Goal: Communication & Community: Answer question/provide support

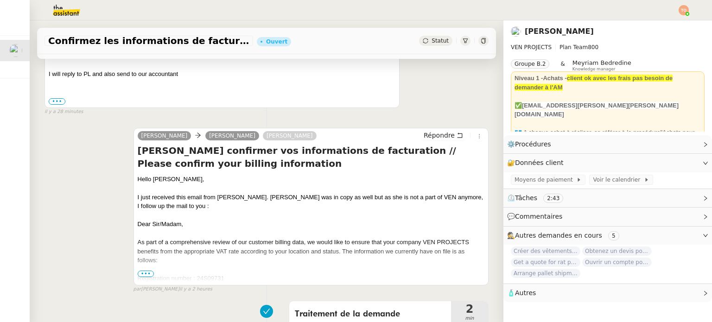
scroll to position [278, 0]
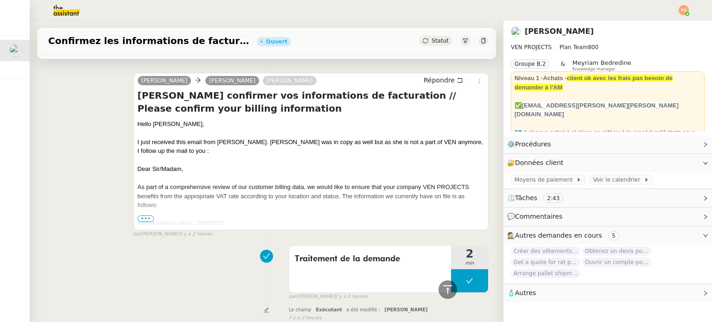
click at [141, 221] on span "•••" at bounding box center [146, 218] width 17 height 6
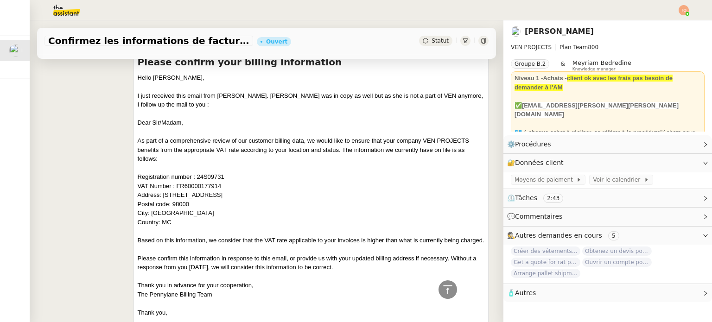
scroll to position [371, 0]
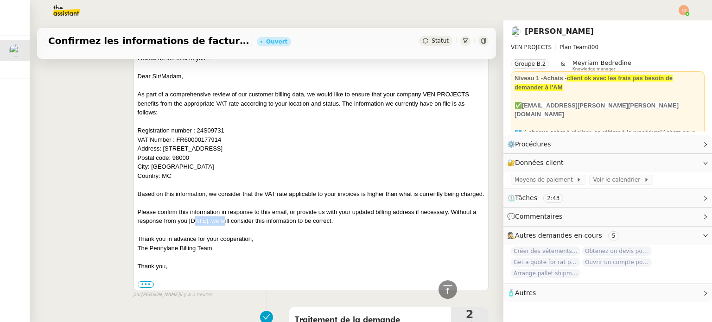
drag, startPoint x: 197, startPoint y: 231, endPoint x: 224, endPoint y: 233, distance: 27.4
click at [223, 226] on div "Please confirm this information in response to this email, or provide us with y…" at bounding box center [311, 217] width 347 height 18
drag, startPoint x: 243, startPoint y: 234, endPoint x: 257, endPoint y: 235, distance: 14.4
click at [257, 226] on div "Please confirm this information in response to this email, or provide us with y…" at bounding box center [311, 217] width 347 height 18
drag, startPoint x: 299, startPoint y: 235, endPoint x: 321, endPoint y: 234, distance: 22.2
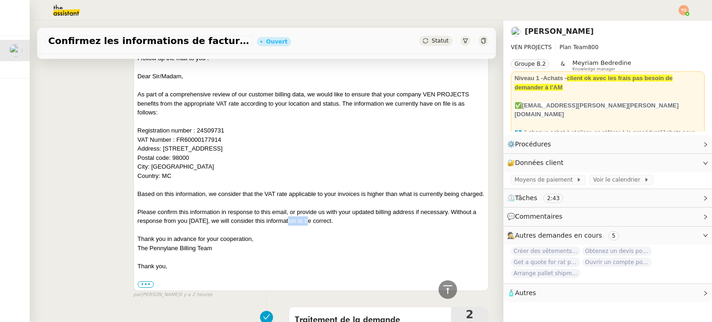
click at [315, 226] on div "Please confirm this information in response to this email, or provide us with y…" at bounding box center [311, 217] width 347 height 18
drag, startPoint x: 328, startPoint y: 234, endPoint x: 340, endPoint y: 234, distance: 12.5
click at [330, 226] on div "Please confirm this information in response to this email, or provide us with y…" at bounding box center [311, 217] width 347 height 18
click at [342, 226] on div "Please confirm this information in response to this email, or provide us with y…" at bounding box center [311, 217] width 347 height 18
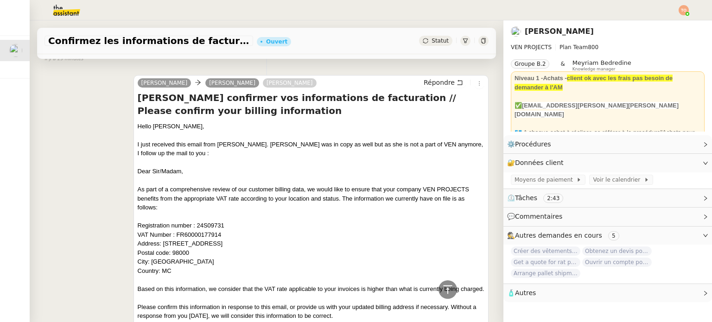
scroll to position [0, 0]
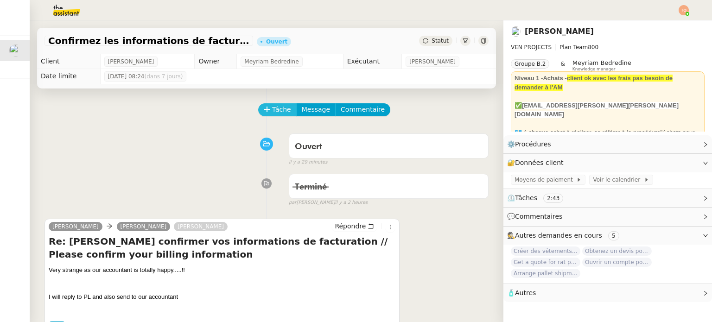
click at [265, 114] on button "Tâche" at bounding box center [277, 109] width 38 height 13
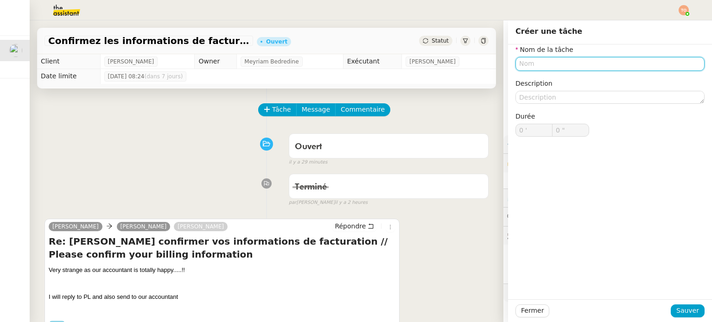
click at [582, 64] on input "text" at bounding box center [609, 63] width 189 height 13
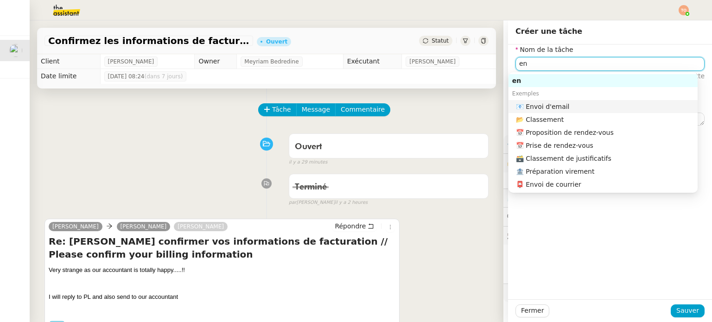
click at [585, 102] on div "📧 Envoi d'email" at bounding box center [605, 106] width 178 height 8
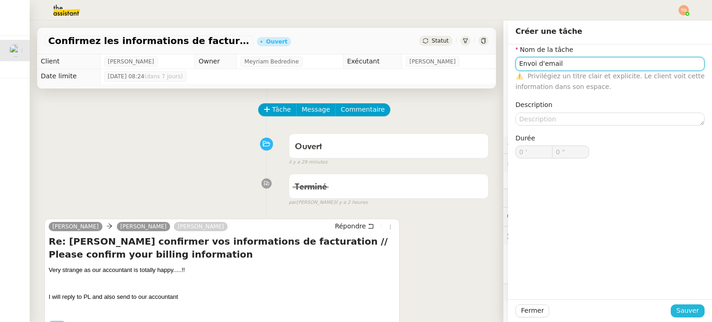
type input "Envoi d'email"
click at [683, 309] on span "Sauver" at bounding box center [687, 310] width 23 height 11
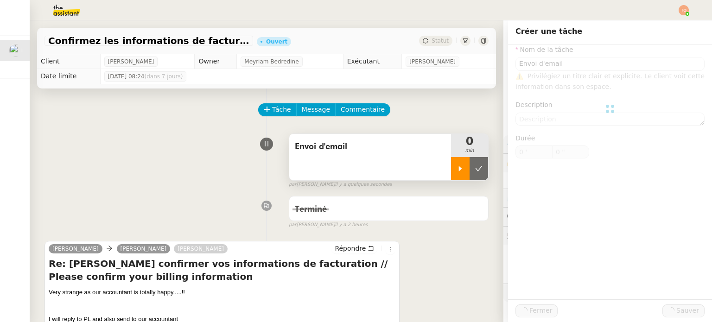
click at [451, 164] on div at bounding box center [460, 168] width 19 height 23
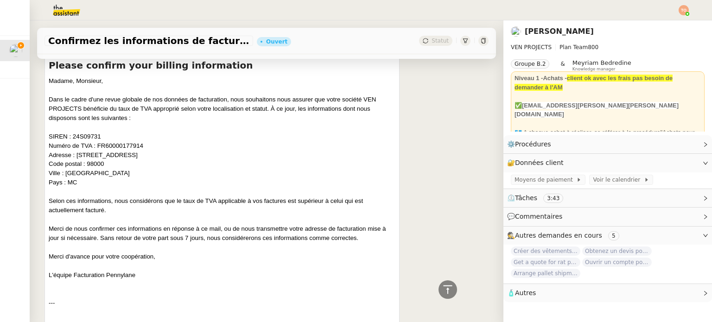
scroll to position [701, 0]
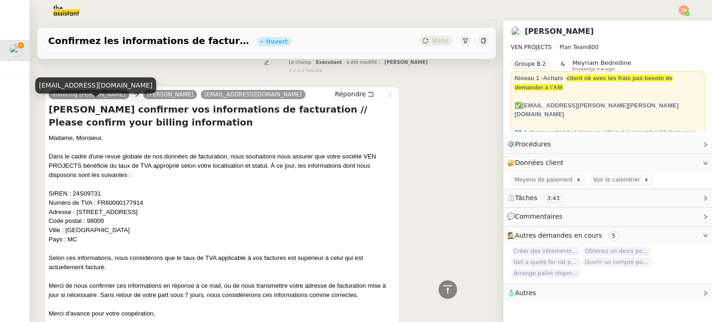
click at [97, 78] on div "[EMAIL_ADDRESS][DOMAIN_NAME]" at bounding box center [95, 85] width 121 height 16
click at [97, 85] on div "[EMAIL_ADDRESS][DOMAIN_NAME]" at bounding box center [95, 85] width 121 height 16
click at [97, 86] on div "[EMAIL_ADDRESS][DOMAIN_NAME]" at bounding box center [95, 85] width 121 height 16
copy div "[EMAIL_ADDRESS][DOMAIN_NAME]"
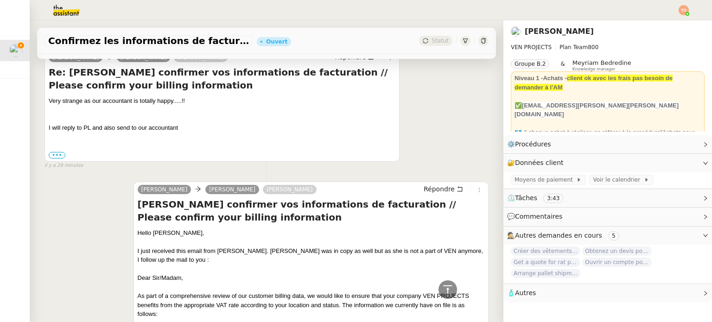
scroll to position [0, 0]
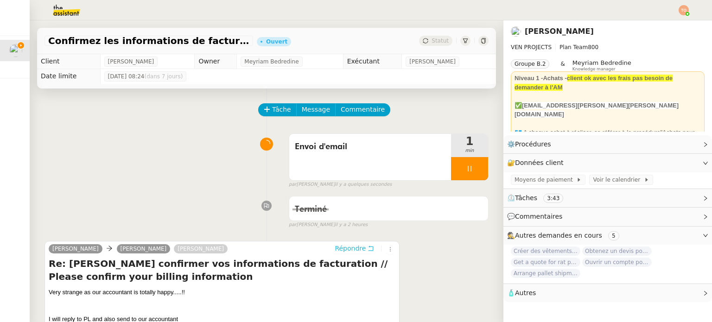
click at [352, 246] on span "Répondre" at bounding box center [349, 248] width 31 height 9
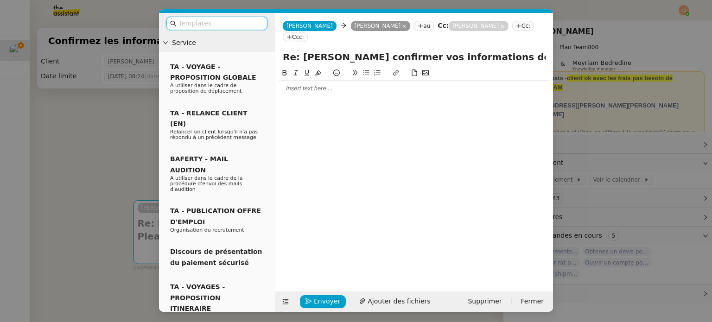
click at [362, 83] on div at bounding box center [414, 89] width 270 height 16
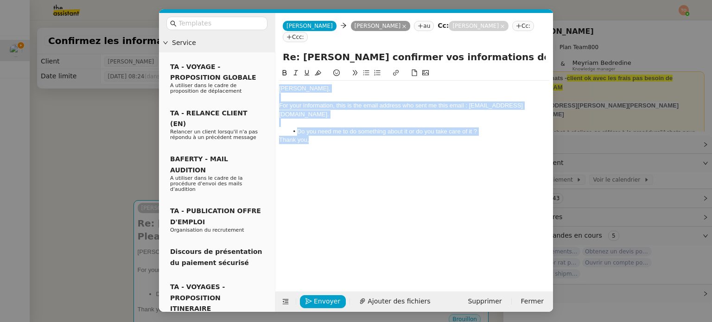
drag, startPoint x: 318, startPoint y: 124, endPoint x: 276, endPoint y: 72, distance: 66.9
click at [276, 72] on nz-spin "[PERSON_NAME], For your information, this is the email address who sent me this…" at bounding box center [413, 174] width 277 height 213
copy div "[PERSON_NAME], For your information, this is the email address who sent me this…"
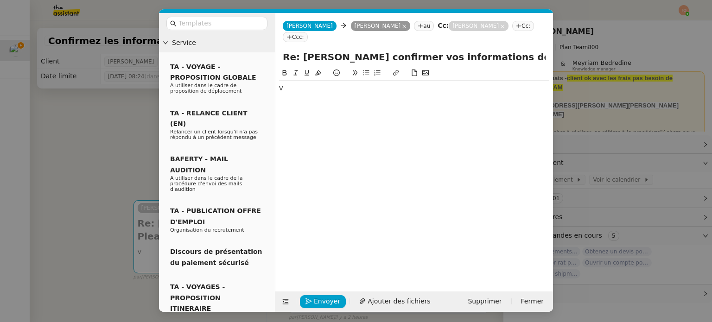
click at [303, 84] on div "V" at bounding box center [414, 88] width 270 height 8
drag, startPoint x: 298, startPoint y: 76, endPoint x: 278, endPoint y: 76, distance: 19.9
click at [279, 84] on div "V" at bounding box center [414, 88] width 270 height 8
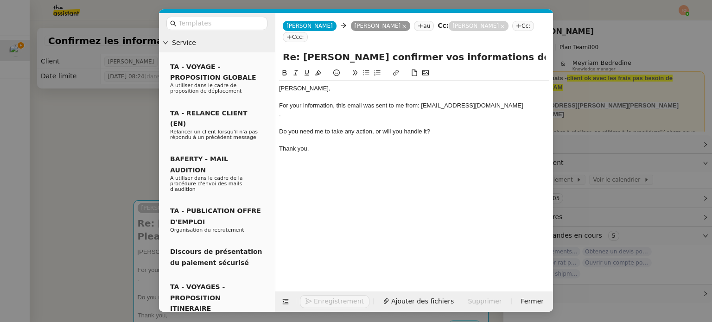
click at [317, 110] on div "." at bounding box center [414, 114] width 270 height 8
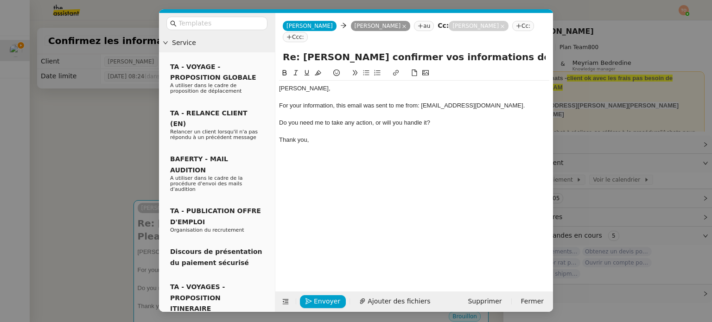
click at [280, 119] on div "Do you need me to take any action, or will you handle it?" at bounding box center [414, 123] width 270 height 8
click at [318, 297] on span "Envoyer" at bounding box center [327, 301] width 26 height 11
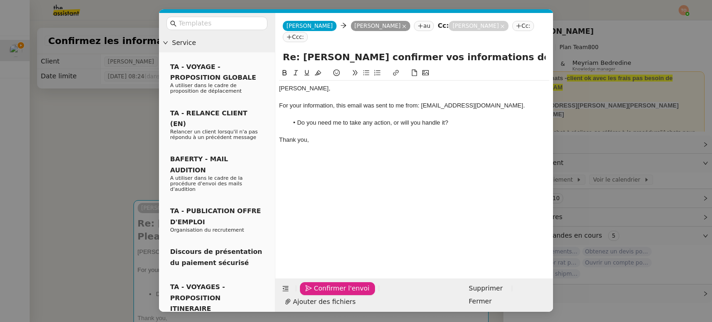
click at [318, 294] on span "Confirmer l'envoi" at bounding box center [342, 288] width 56 height 11
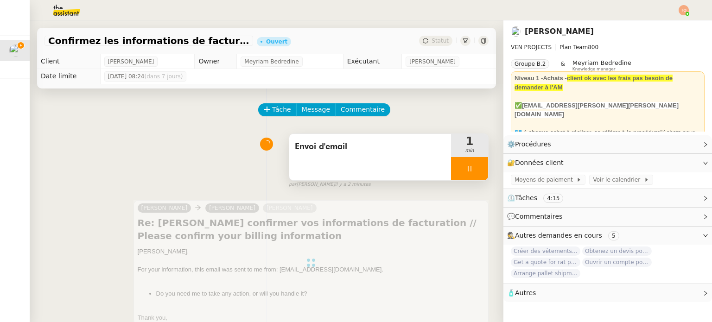
click at [472, 172] on div at bounding box center [469, 168] width 37 height 23
click at [472, 172] on button at bounding box center [478, 168] width 19 height 23
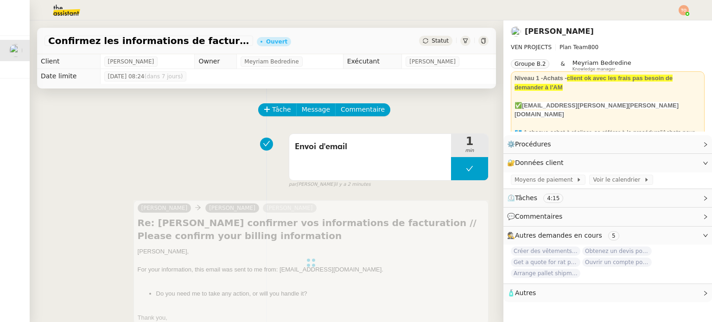
click at [429, 35] on div "Confirmez les informations de facturation Ouvert Statut" at bounding box center [266, 41] width 459 height 26
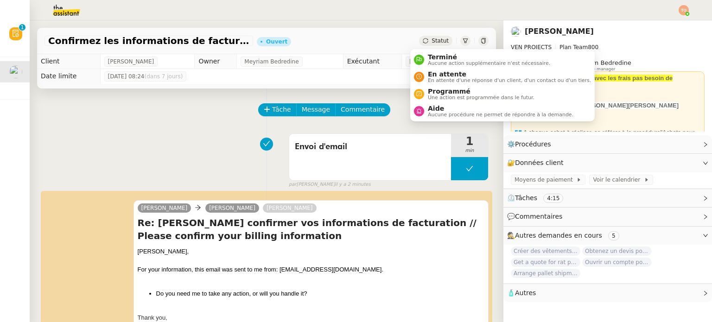
click at [431, 43] on span "Statut" at bounding box center [439, 41] width 17 height 6
click at [442, 73] on span "En attente" at bounding box center [509, 73] width 163 height 7
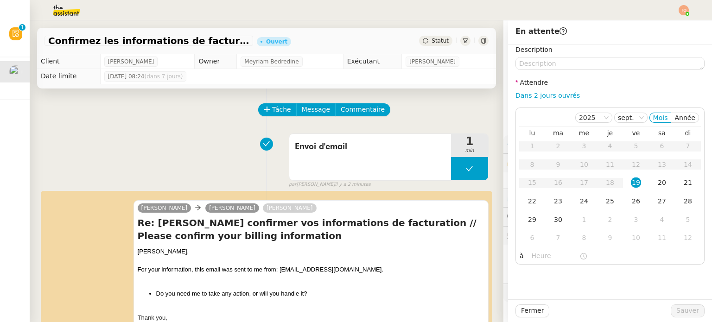
click at [556, 101] on div "Dans 2 jours ouvrés" at bounding box center [609, 95] width 189 height 11
click at [558, 94] on link "Dans 2 jours ouvrés" at bounding box center [547, 95] width 64 height 7
type input "07:00"
click at [682, 309] on span "Sauver" at bounding box center [687, 310] width 23 height 11
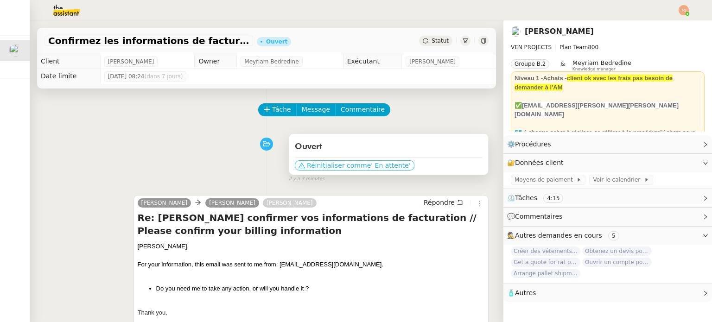
click at [347, 165] on span "Réinitialiser comme" at bounding box center [339, 165] width 64 height 9
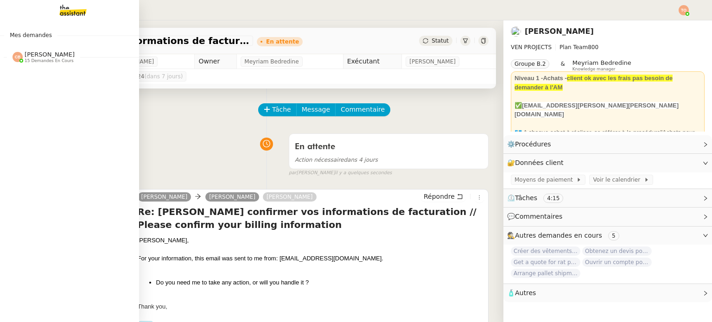
click at [50, 58] on span "15 demandes en cours" at bounding box center [49, 60] width 49 height 5
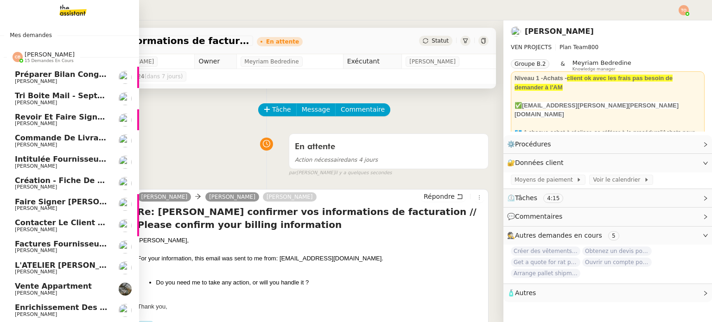
click at [61, 105] on span "[PERSON_NAME]" at bounding box center [62, 103] width 94 height 6
